Goal: Complete application form: Complete application form

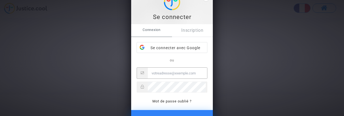
scroll to position [44, 0]
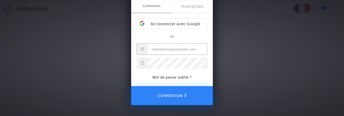
type input "[PERSON_NAME][EMAIL_ADDRESS][DOMAIN_NAME]"
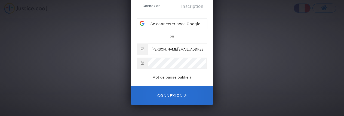
click at [177, 91] on span "Connexion" at bounding box center [171, 96] width 29 height 12
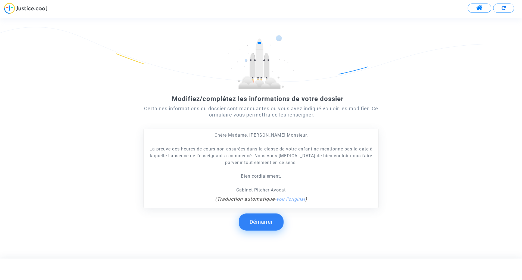
click at [258, 116] on button "Démarrer" at bounding box center [261, 222] width 45 height 17
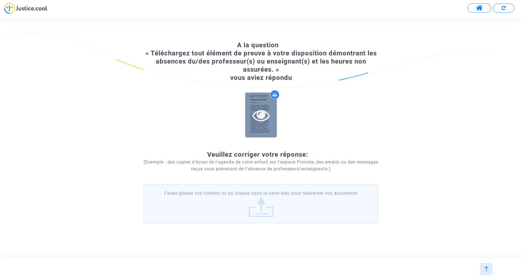
click at [251, 116] on div at bounding box center [261, 115] width 32 height 17
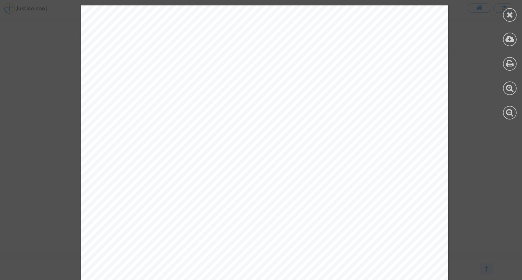
click at [343, 116] on div at bounding box center [264, 264] width 529 height 519
click at [343, 15] on icon at bounding box center [509, 15] width 7 height 8
